Goal: Information Seeking & Learning: Learn about a topic

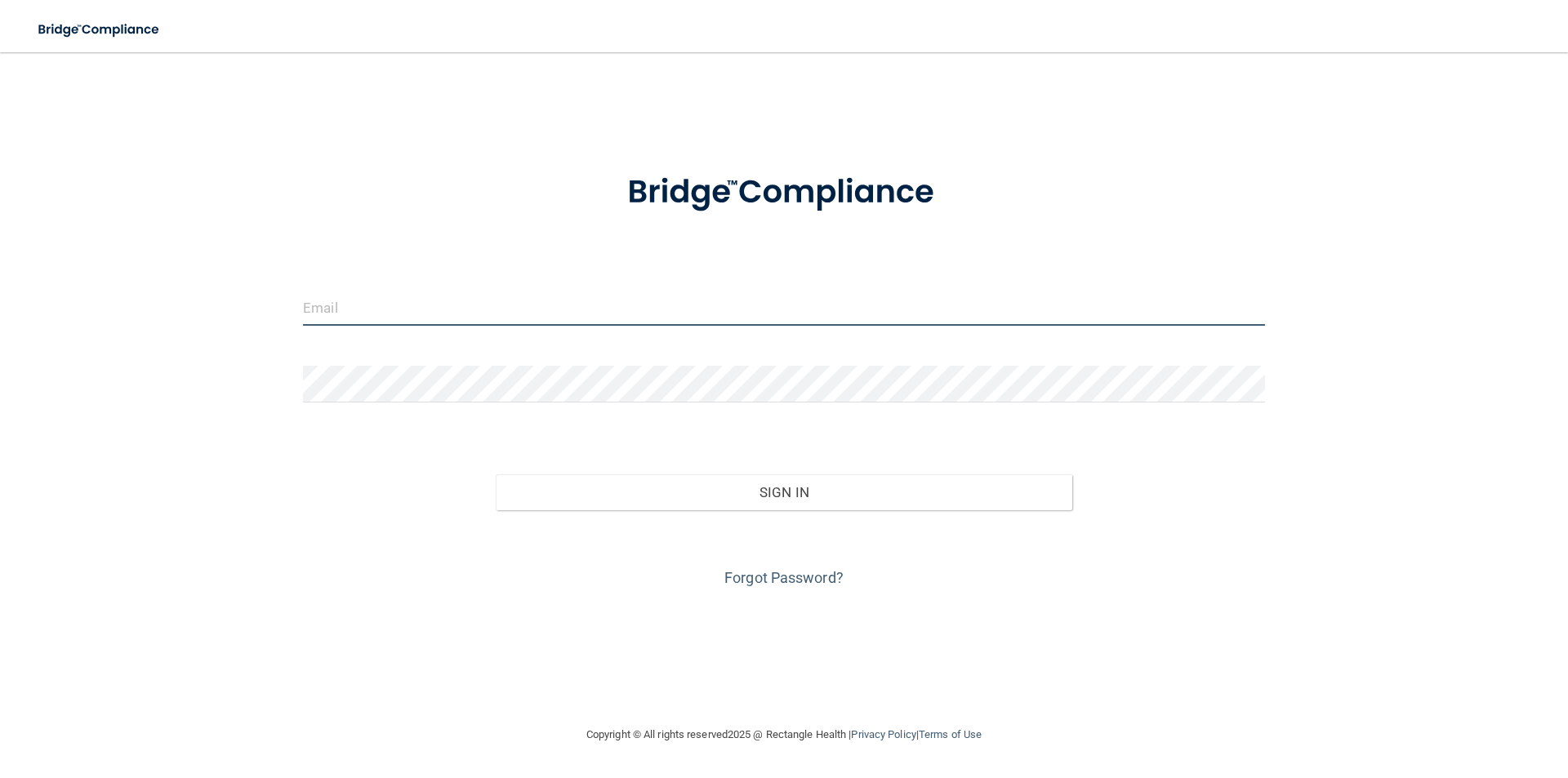
click at [346, 305] on input "email" at bounding box center [784, 307] width 962 height 36
type input "[EMAIL_ADDRESS][DOMAIN_NAME]"
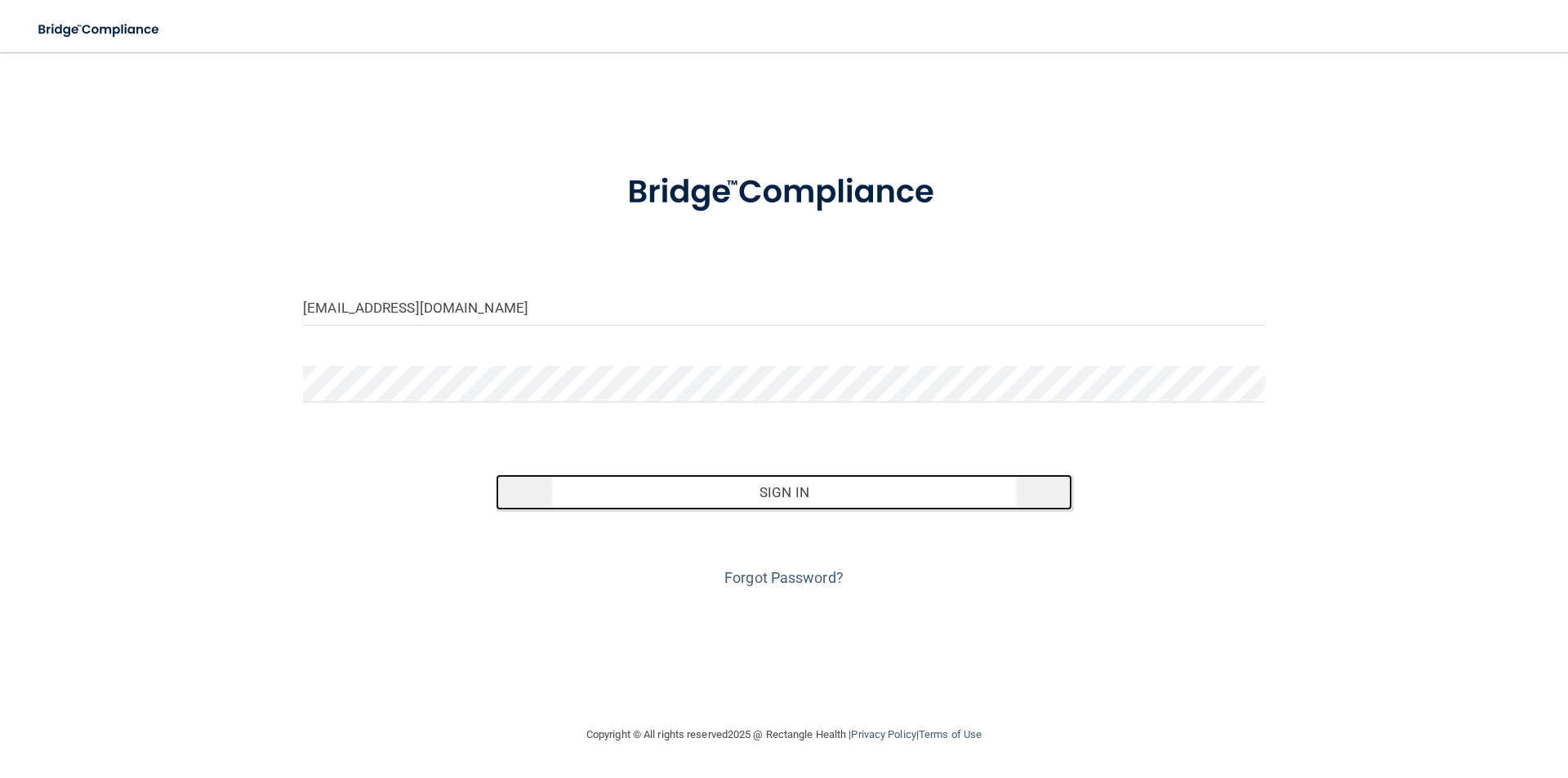
click at [761, 496] on button "Sign In" at bounding box center [784, 492] width 578 height 36
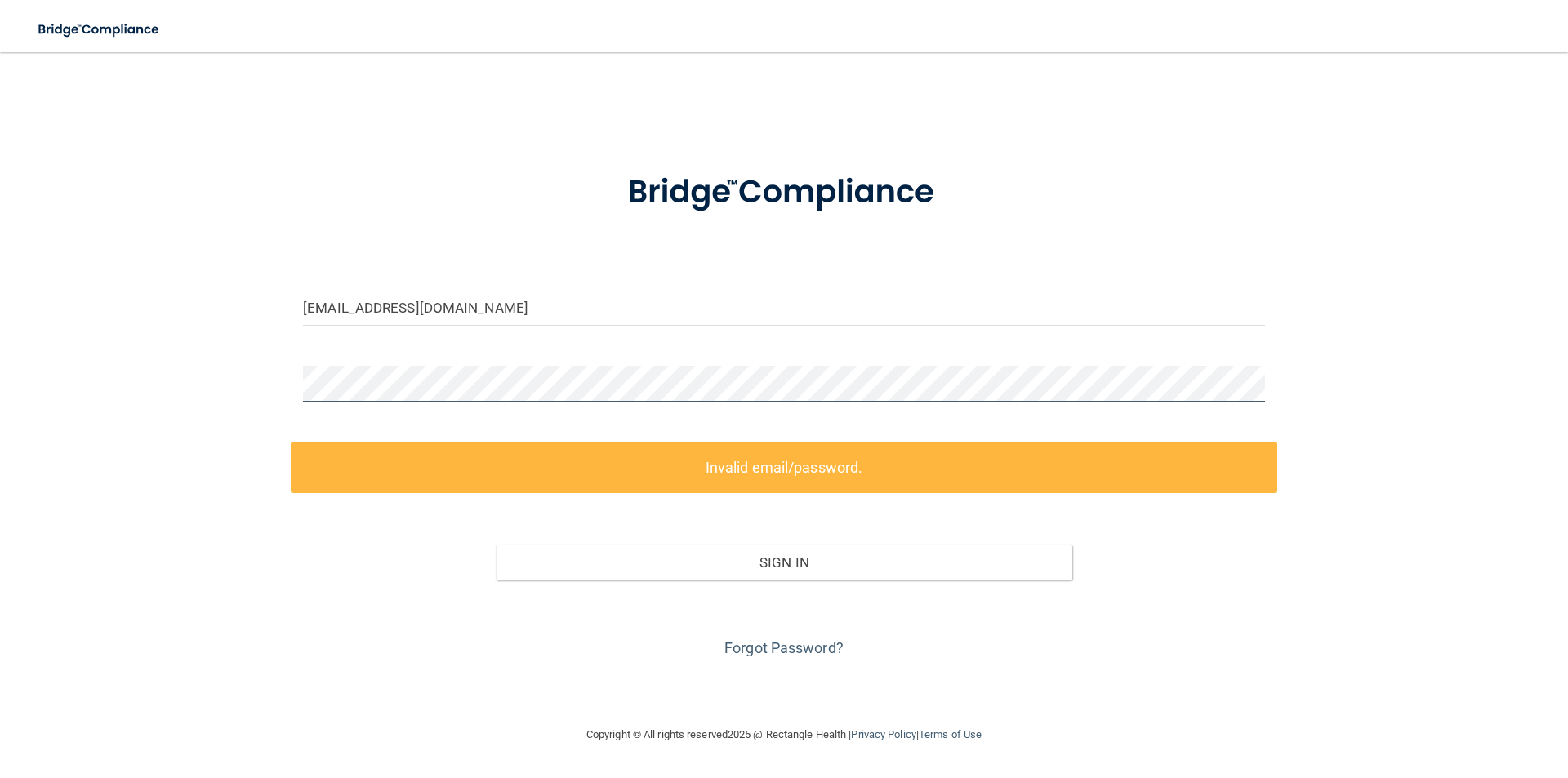
click at [251, 367] on div "[EMAIL_ADDRESS][DOMAIN_NAME] Invalid email/password. You don't have permission …" at bounding box center [783, 389] width 1503 height 640
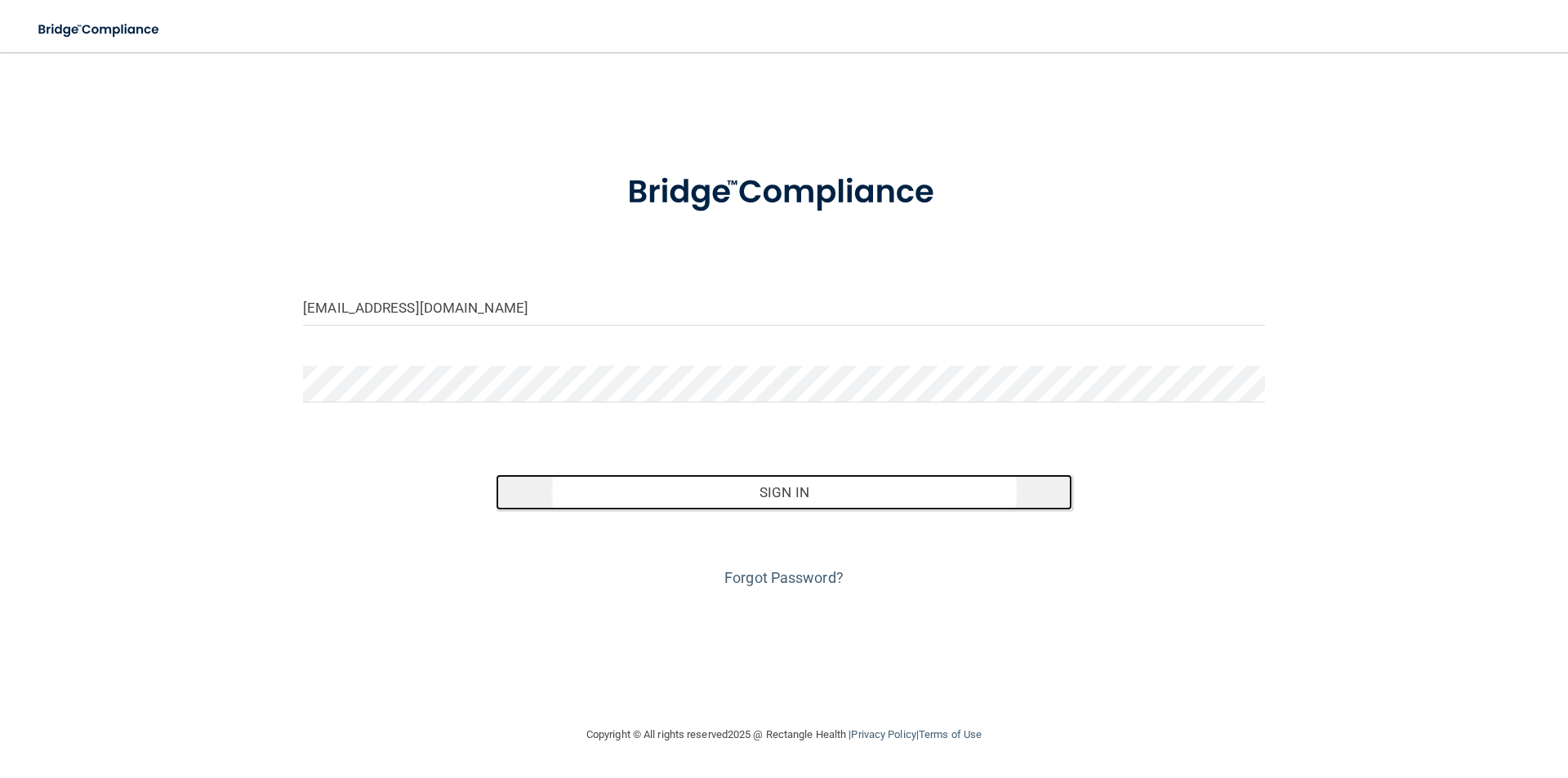
click at [735, 492] on button "Sign In" at bounding box center [784, 492] width 578 height 36
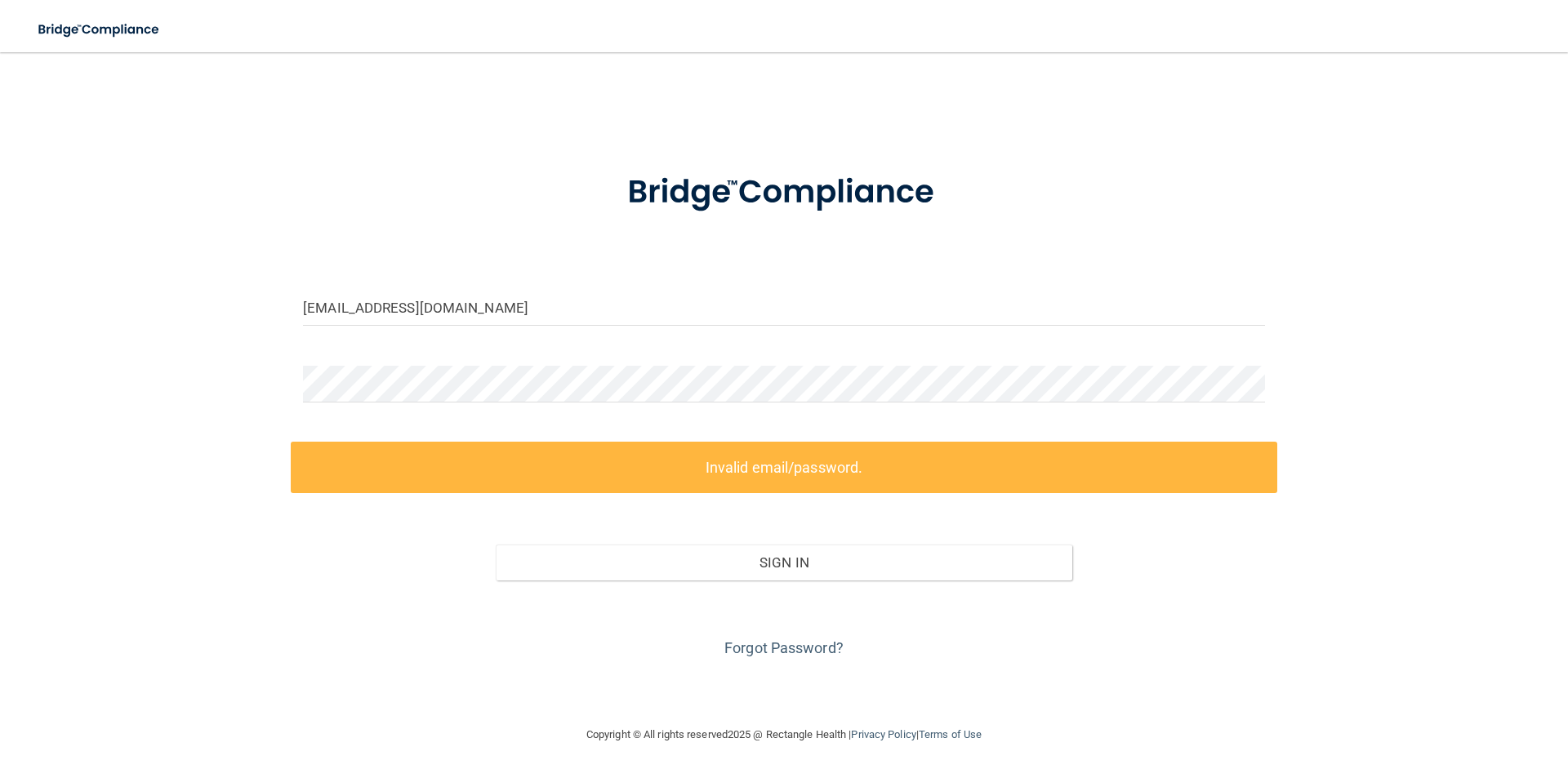
click at [782, 661] on div "Forgot Password?" at bounding box center [784, 621] width 986 height 82
click at [781, 649] on link "Forgot Password?" at bounding box center [784, 648] width 119 height 17
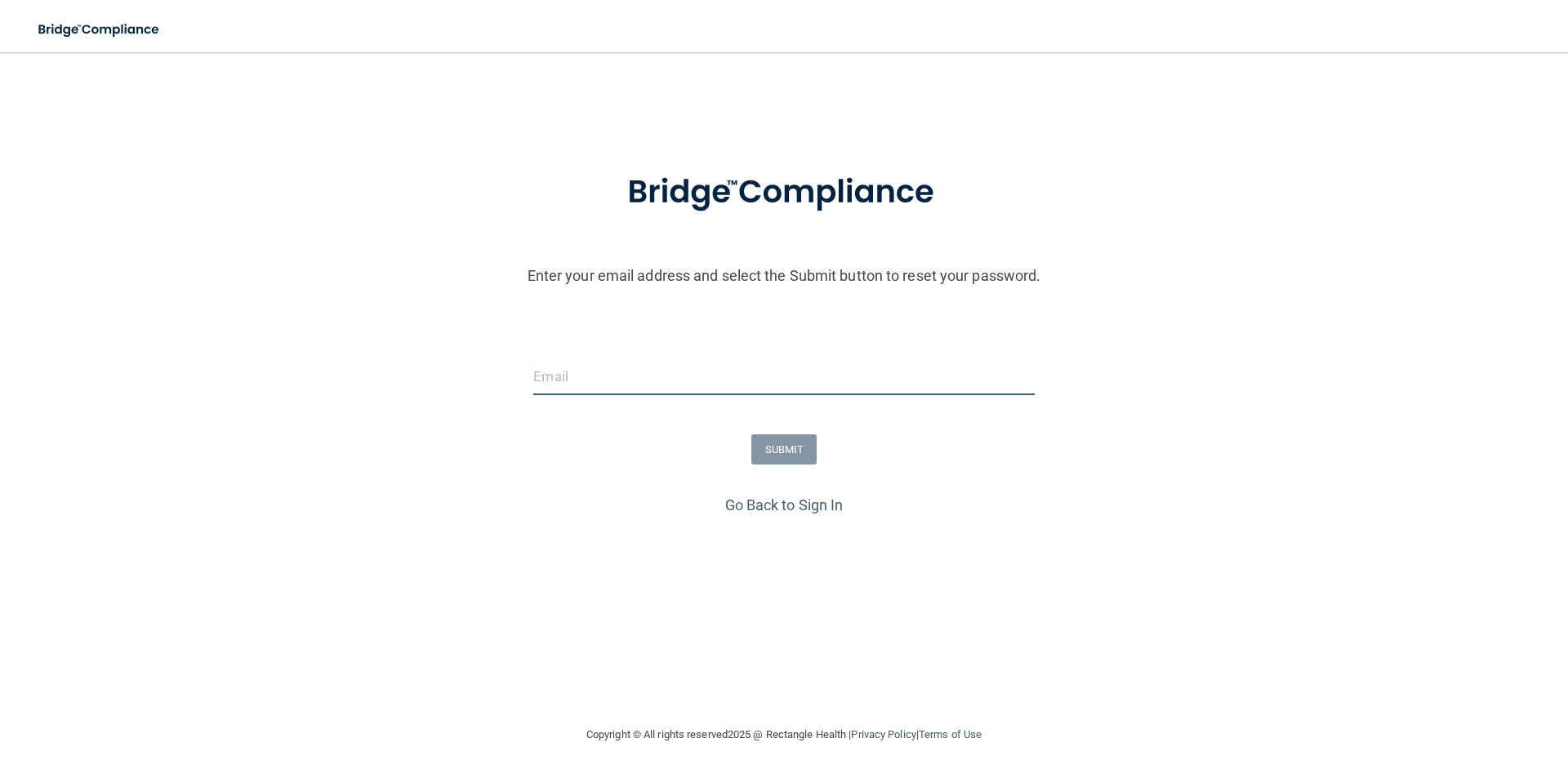
click at [709, 384] on input "email" at bounding box center [783, 377] width 501 height 36
type input "[EMAIL_ADDRESS][DOMAIN_NAME]"
click at [809, 449] on button "SUBMIT" at bounding box center [785, 449] width 66 height 30
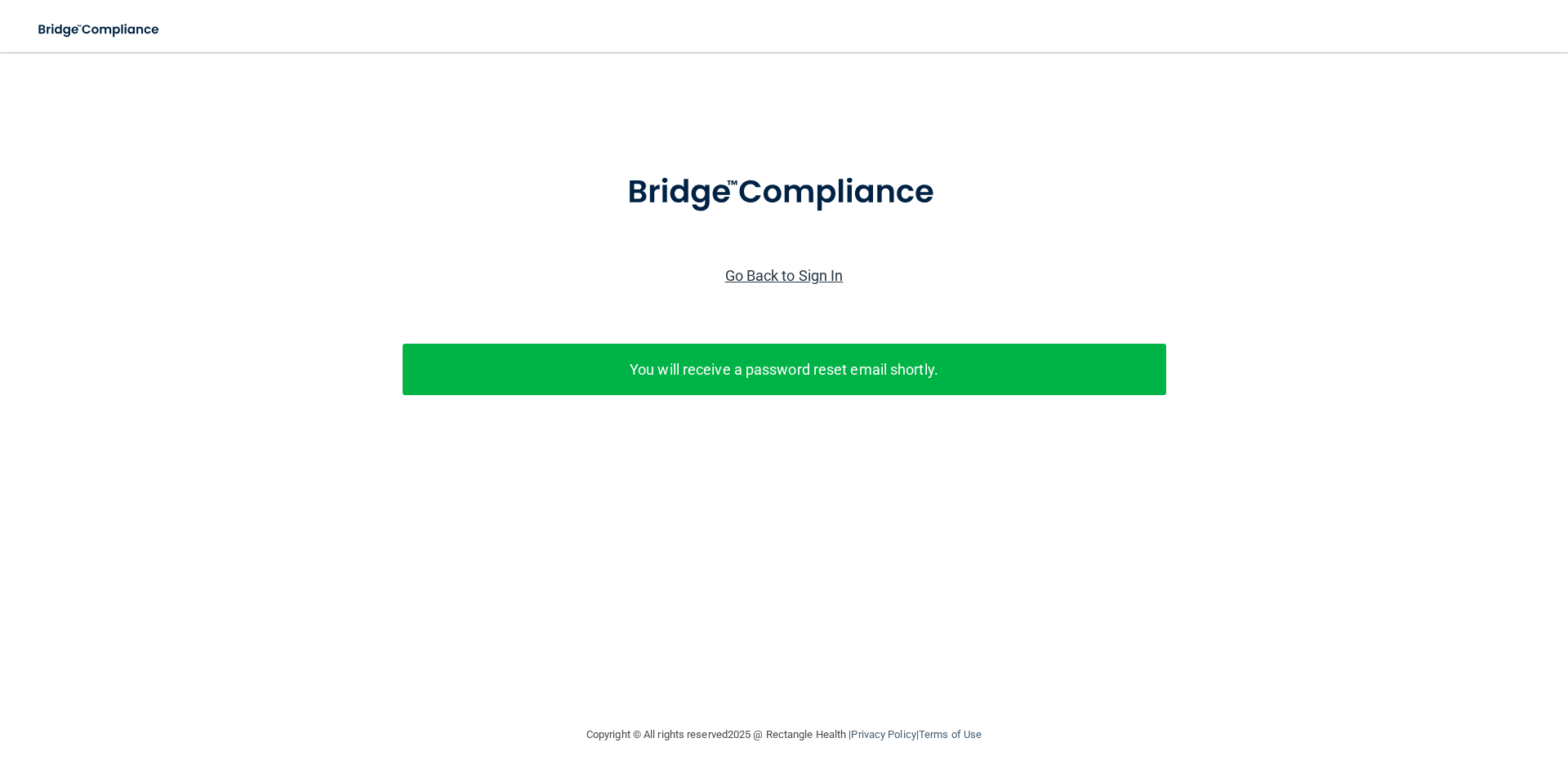
click at [791, 270] on link "Go Back to Sign In" at bounding box center [784, 275] width 119 height 17
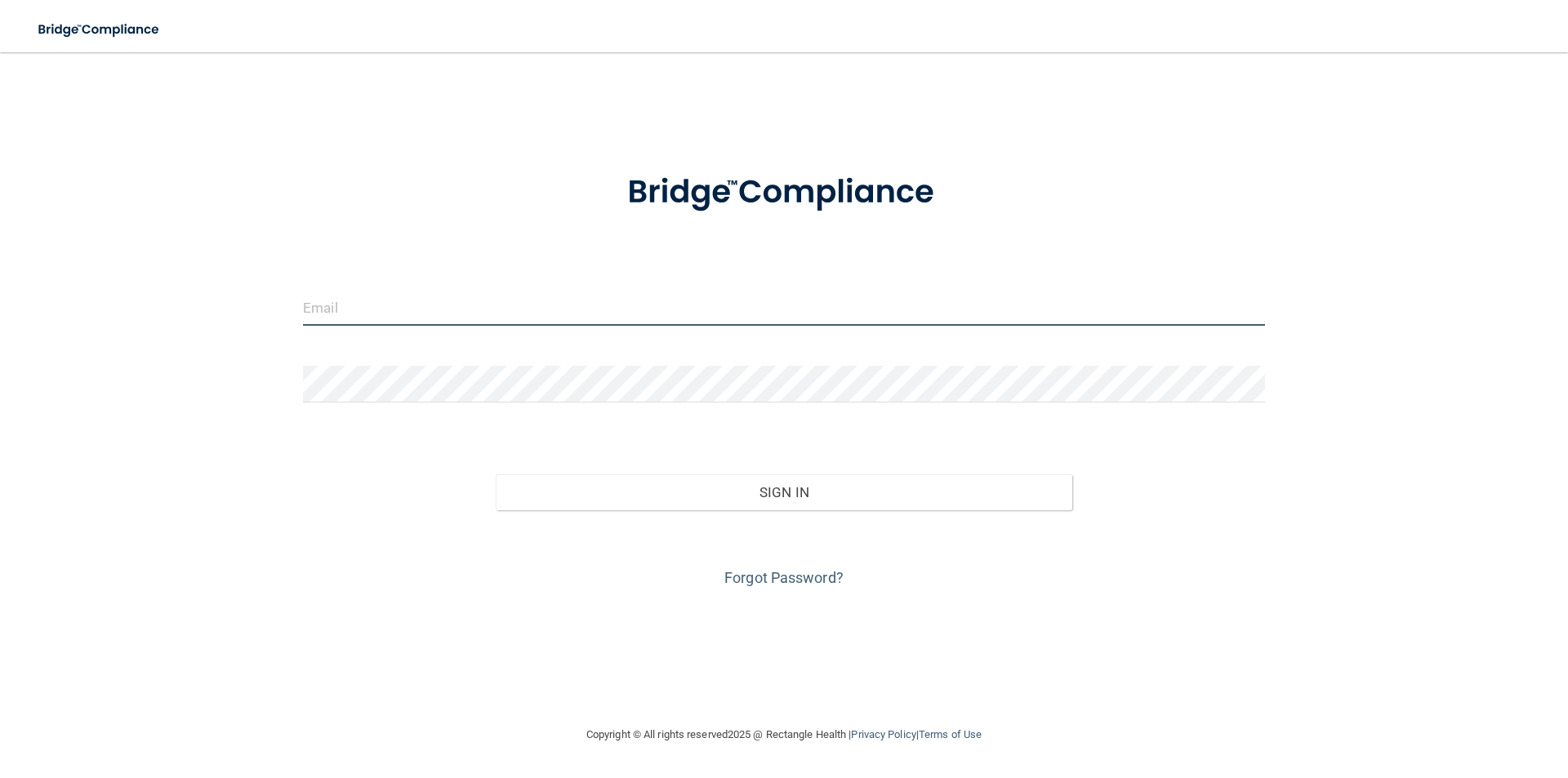
click at [598, 323] on input "email" at bounding box center [784, 307] width 962 height 36
type input "[EMAIL_ADDRESS][DOMAIN_NAME]"
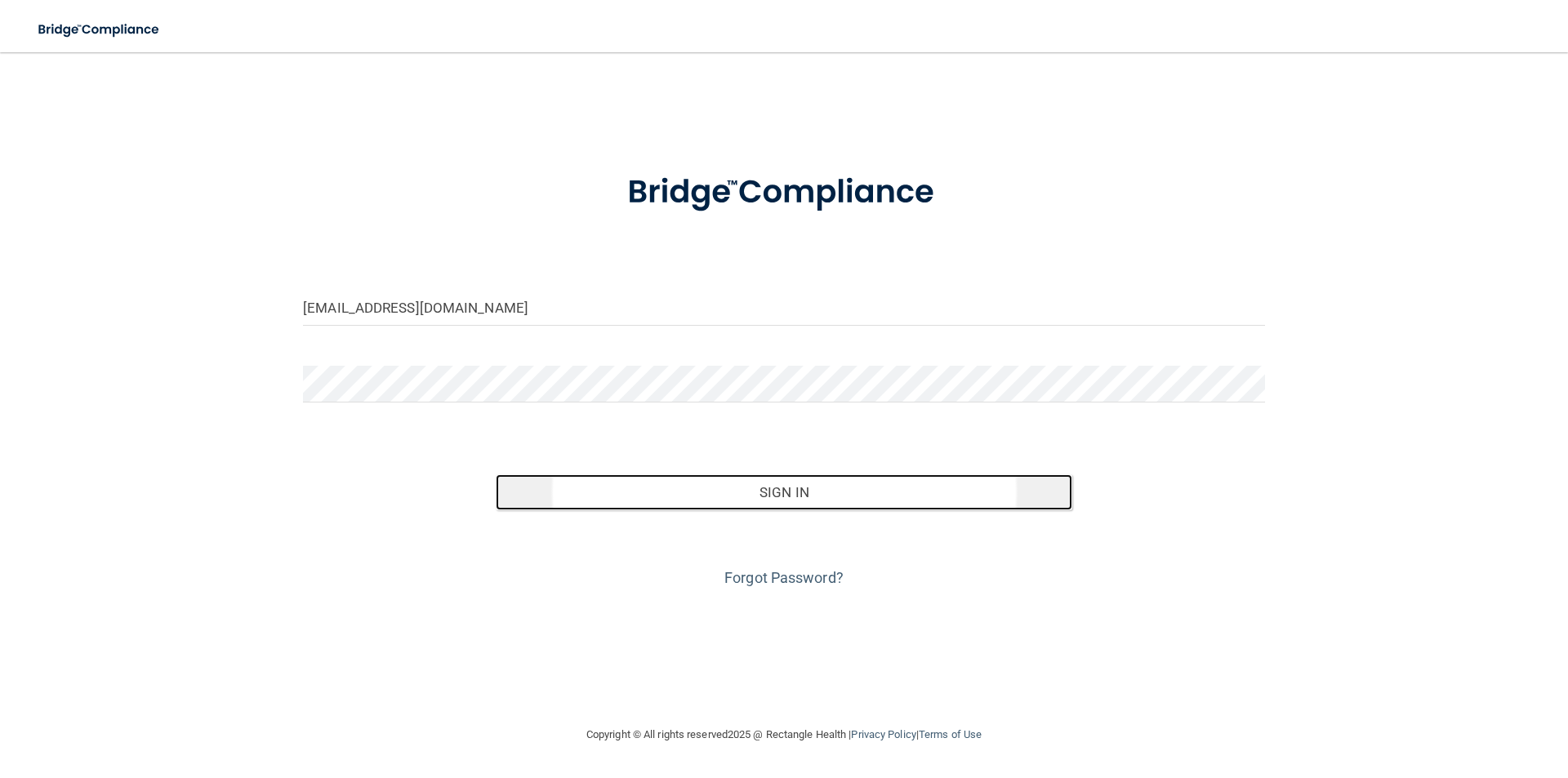
click at [618, 500] on button "Sign In" at bounding box center [784, 492] width 578 height 36
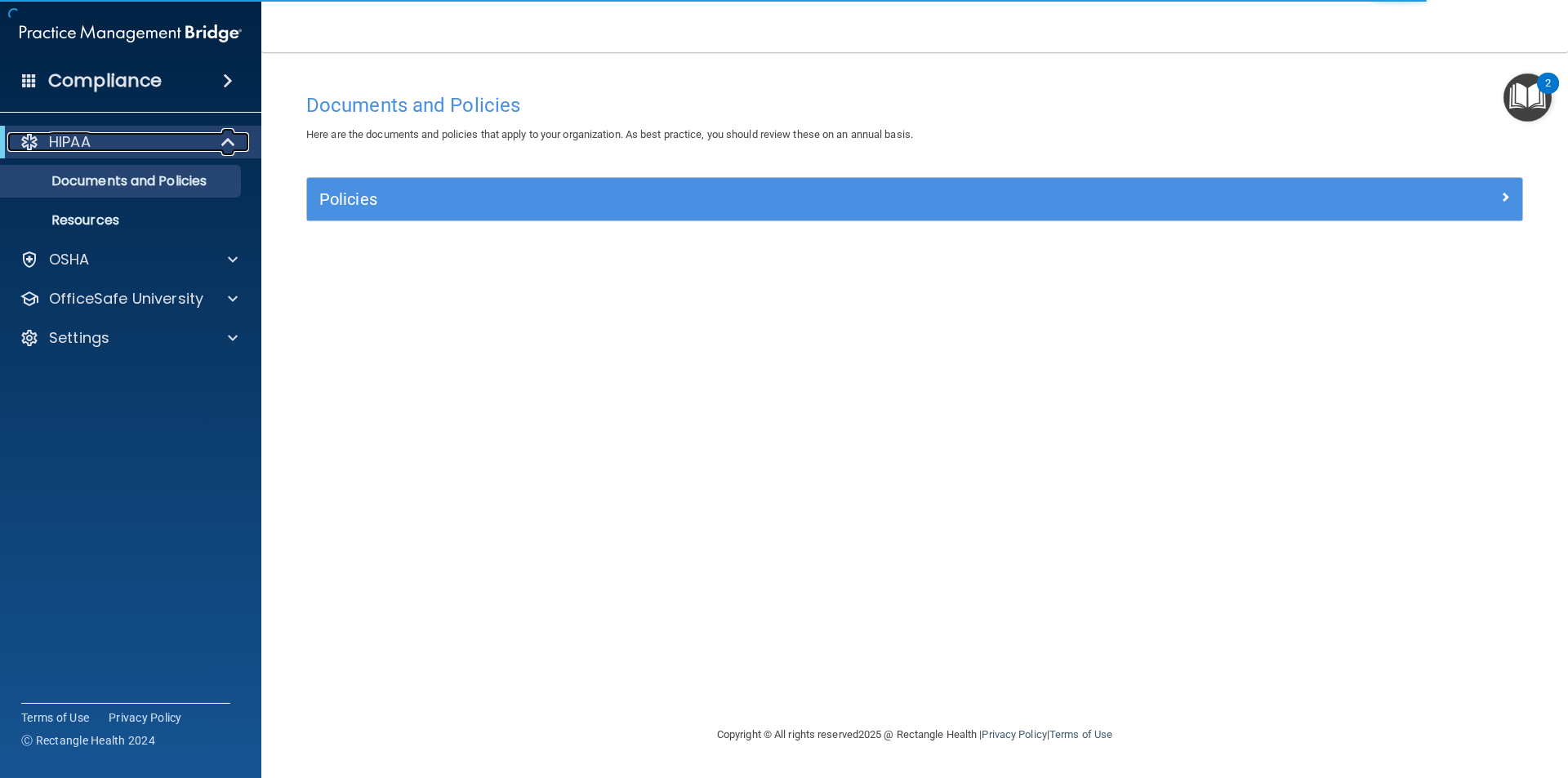
click at [231, 146] on span at bounding box center [230, 143] width 14 height 20
click at [231, 145] on span at bounding box center [232, 143] width 10 height 20
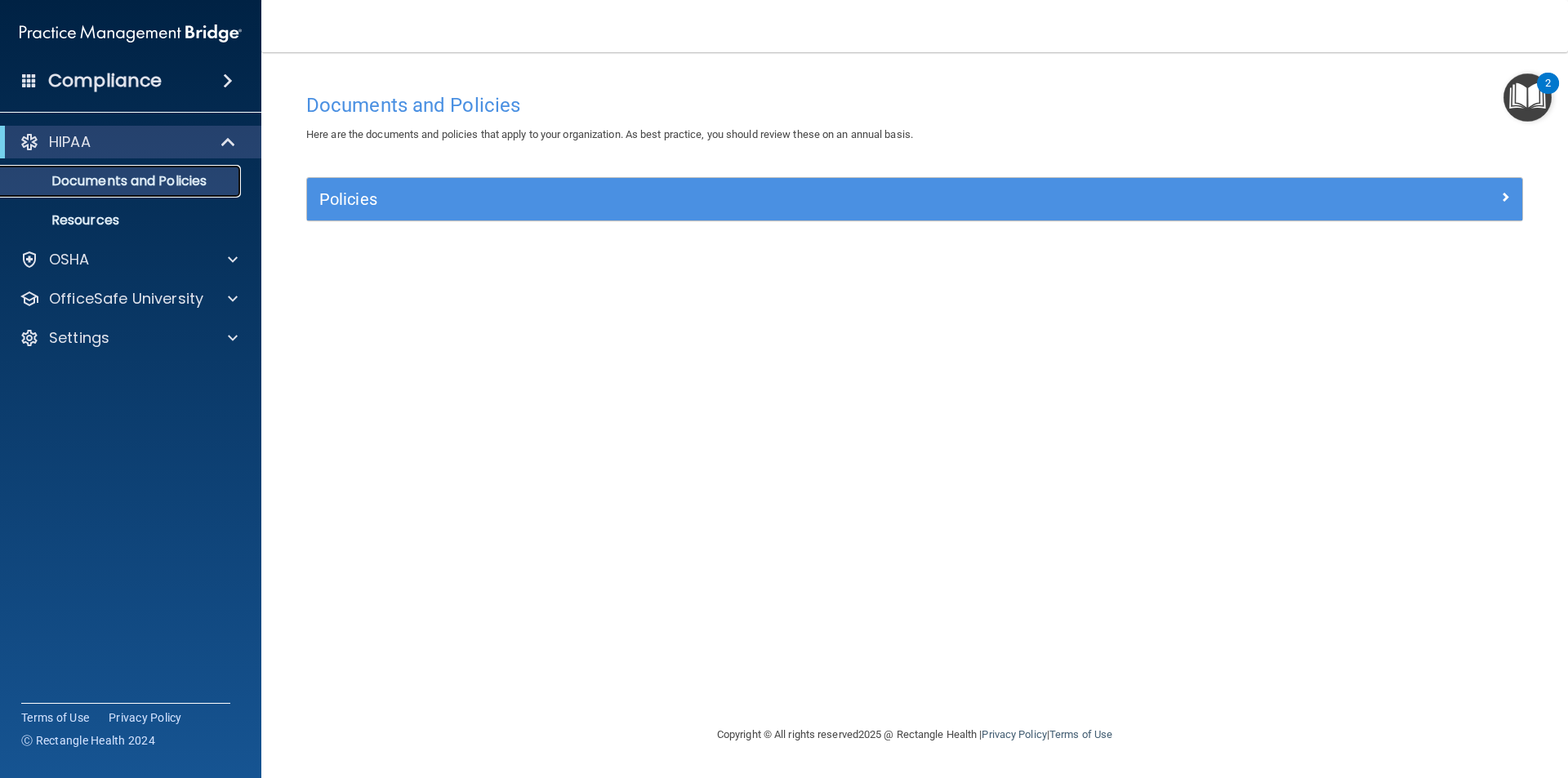
click at [165, 188] on p "Documents and Policies" at bounding box center [122, 181] width 223 height 17
click at [110, 301] on p "OfficeSafe University" at bounding box center [126, 299] width 154 height 20
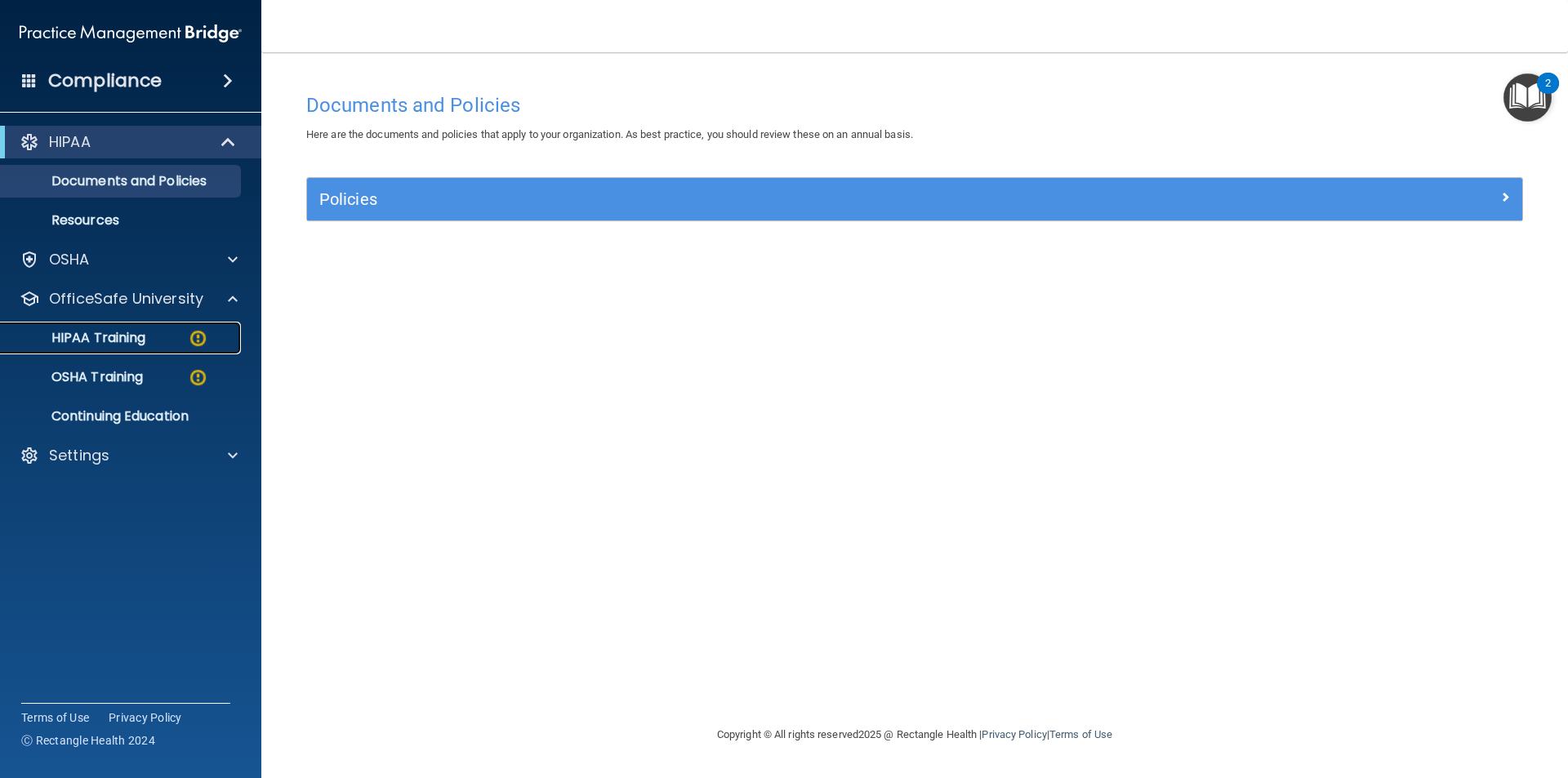
click at [117, 337] on p "HIPAA Training" at bounding box center [78, 338] width 135 height 17
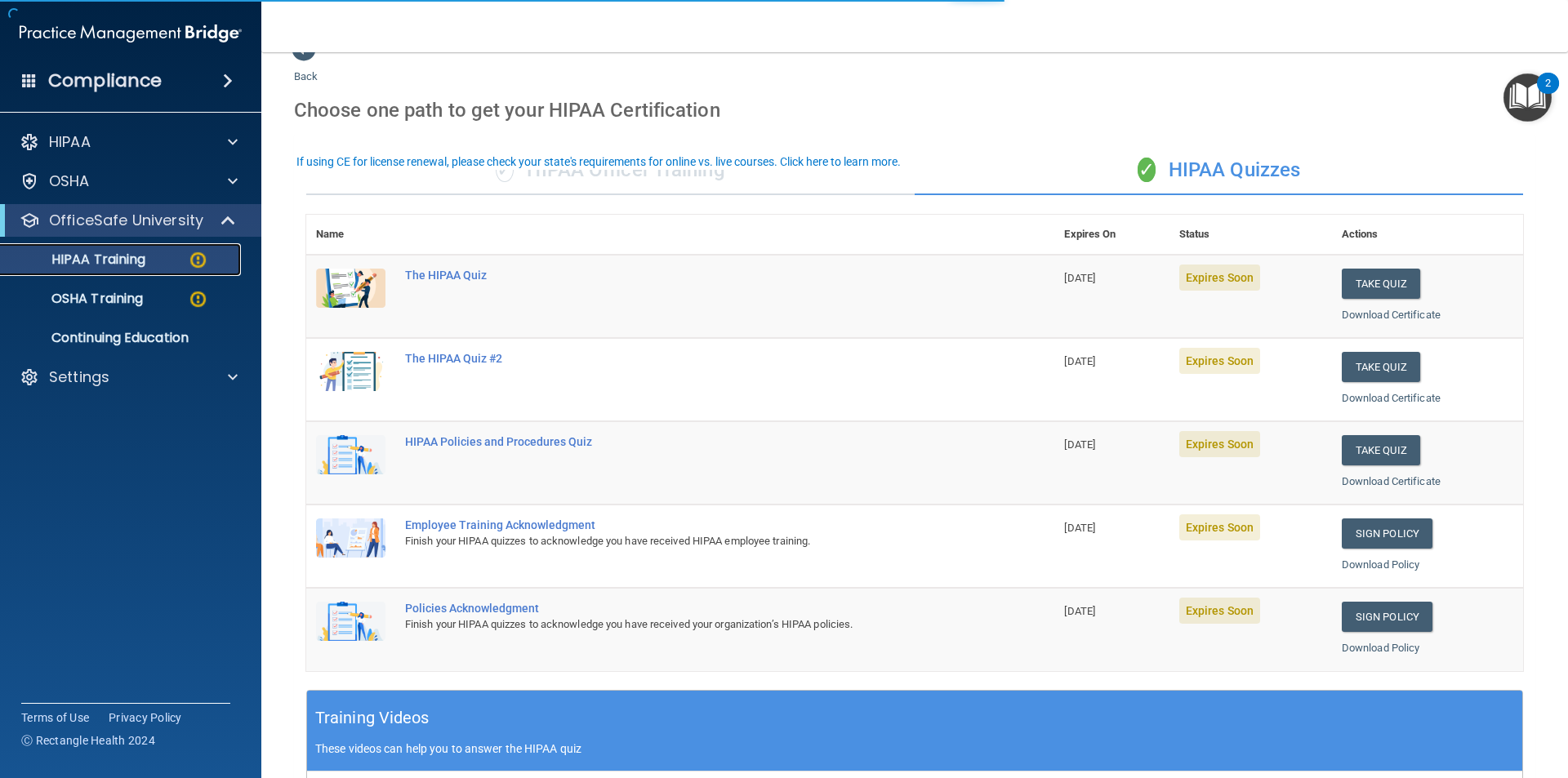
scroll to position [82, 0]
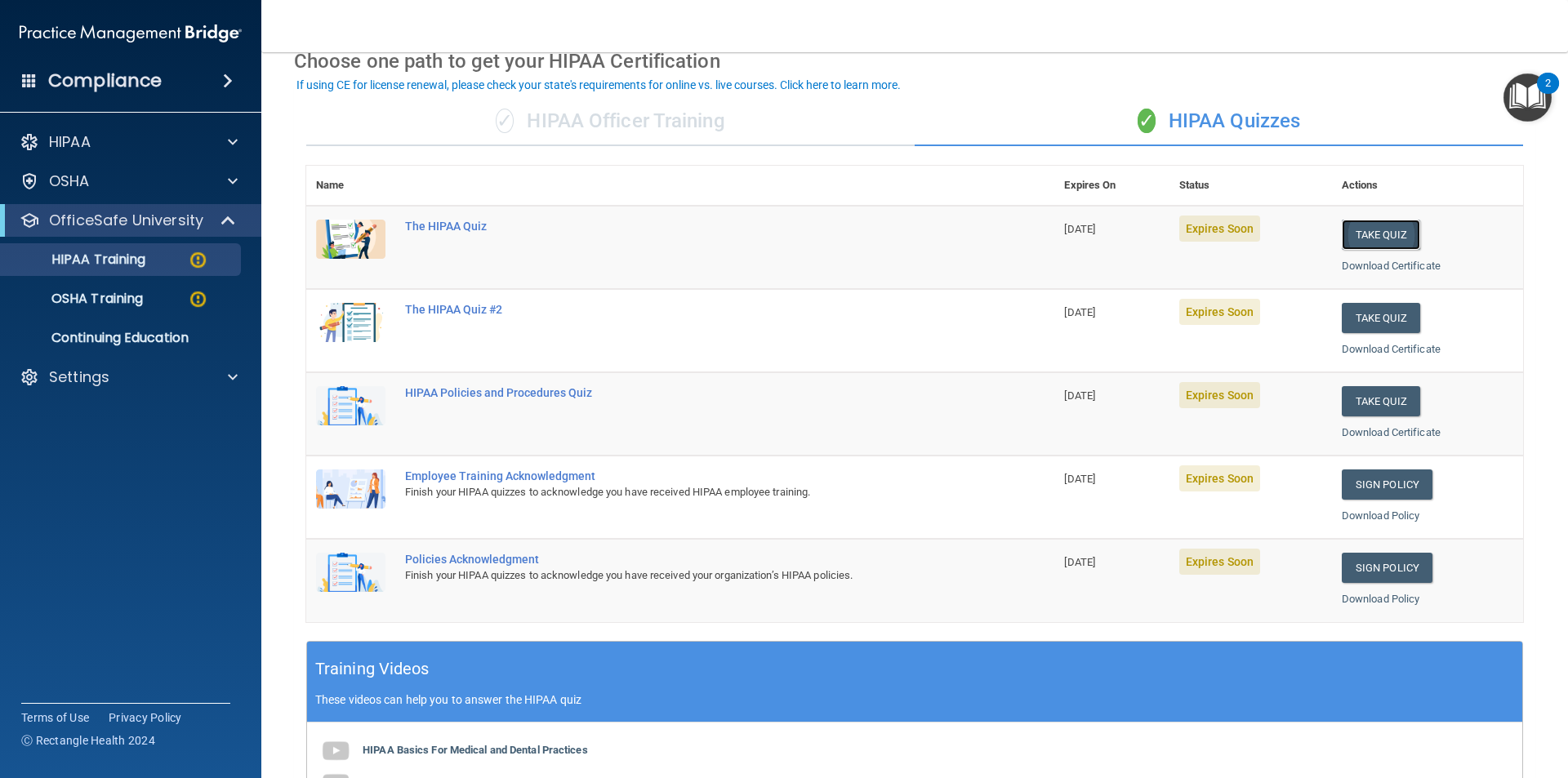
click at [1384, 232] on button "Take Quiz" at bounding box center [1381, 234] width 79 height 30
